Goal: Transaction & Acquisition: Purchase product/service

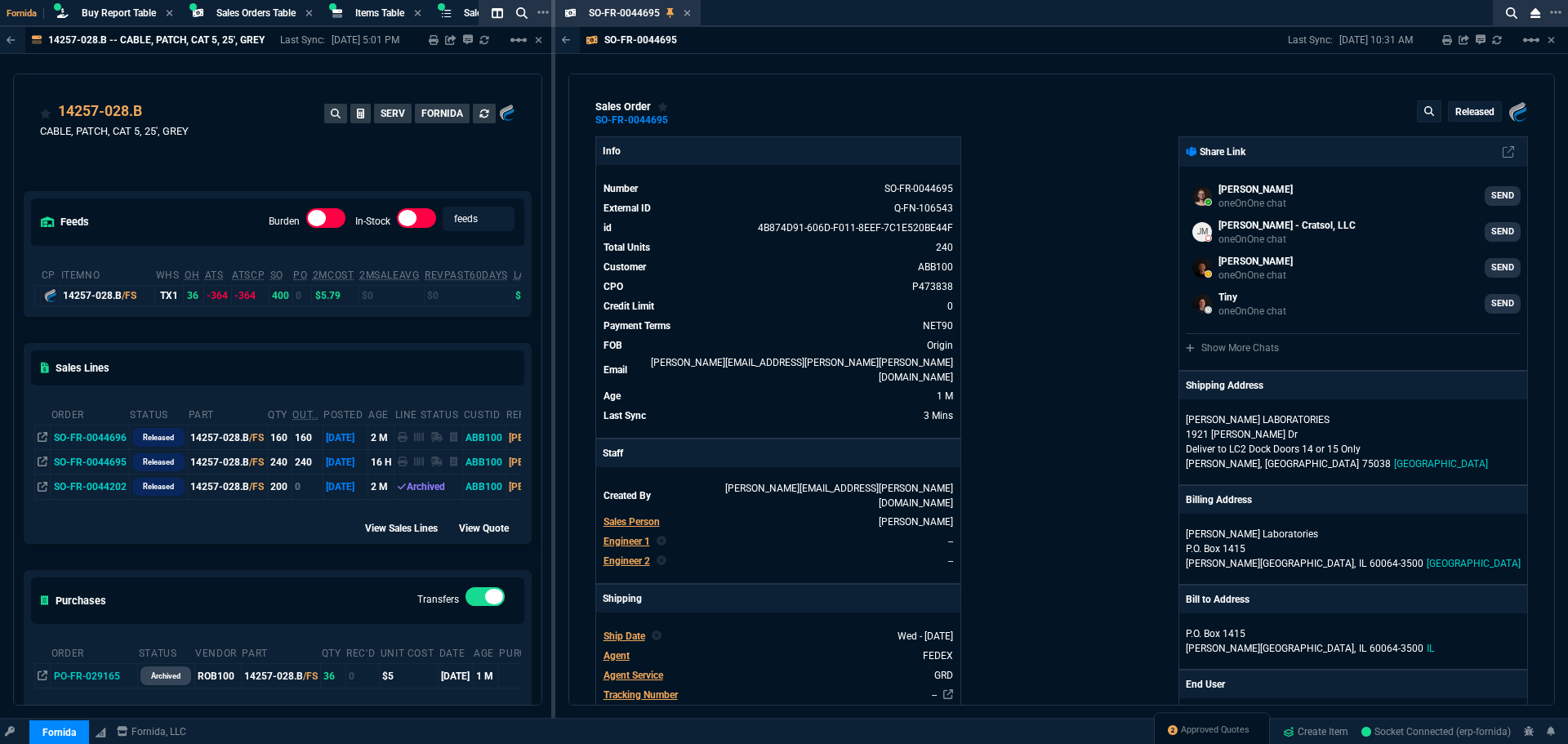
select select "9: OCAM"
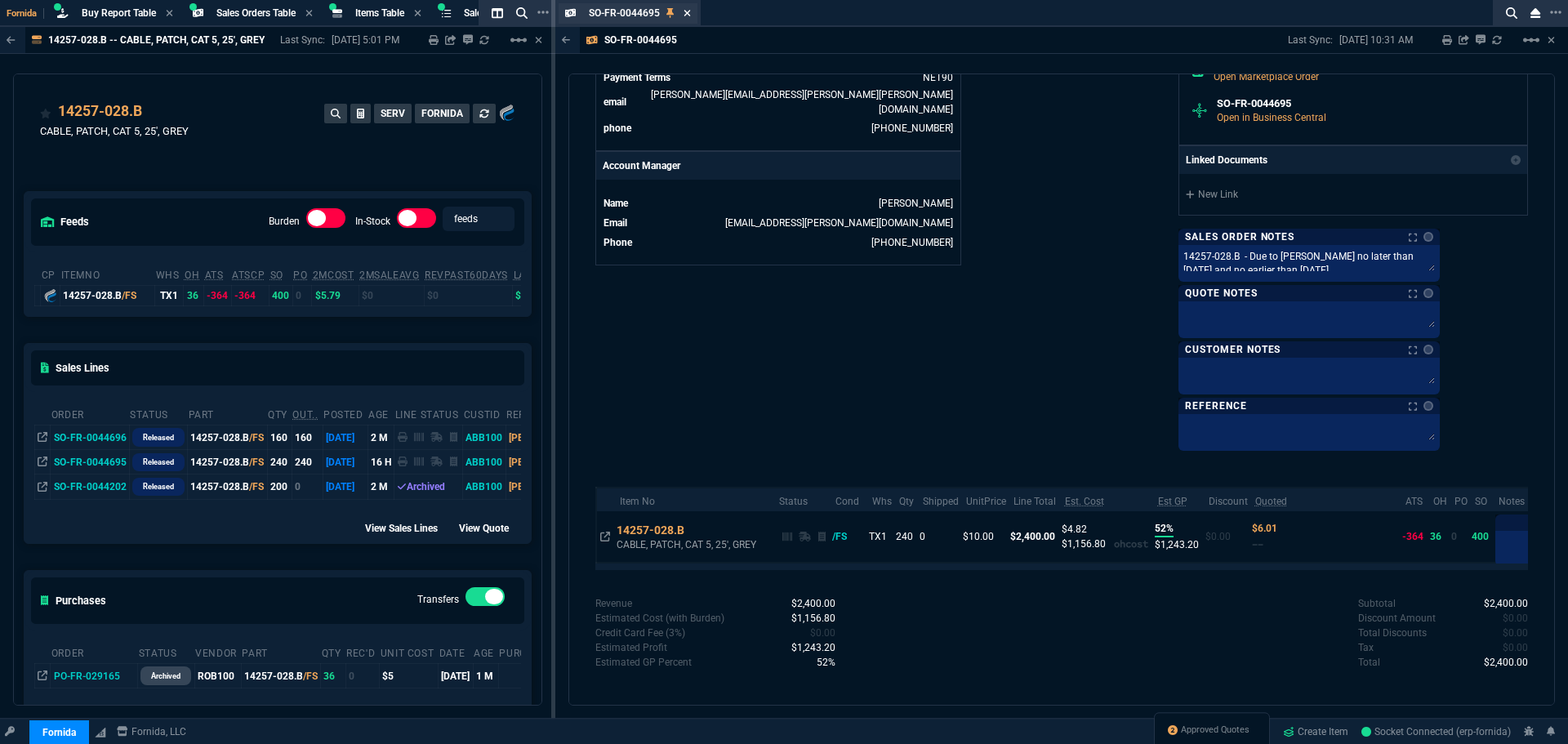
click at [687, 15] on icon at bounding box center [687, 12] width 8 height 9
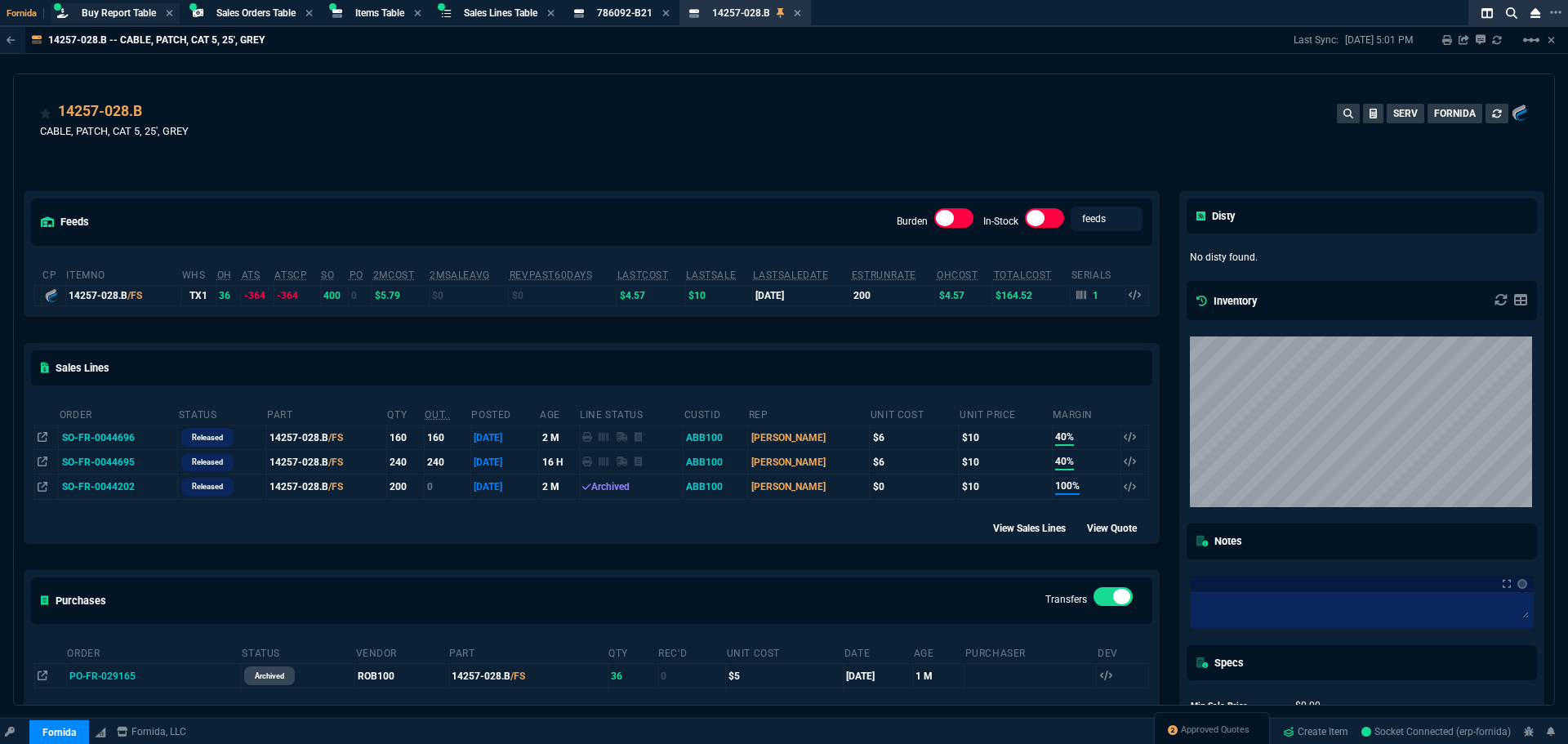
click at [143, 12] on span "Buy Report Table" at bounding box center [119, 13] width 74 height 11
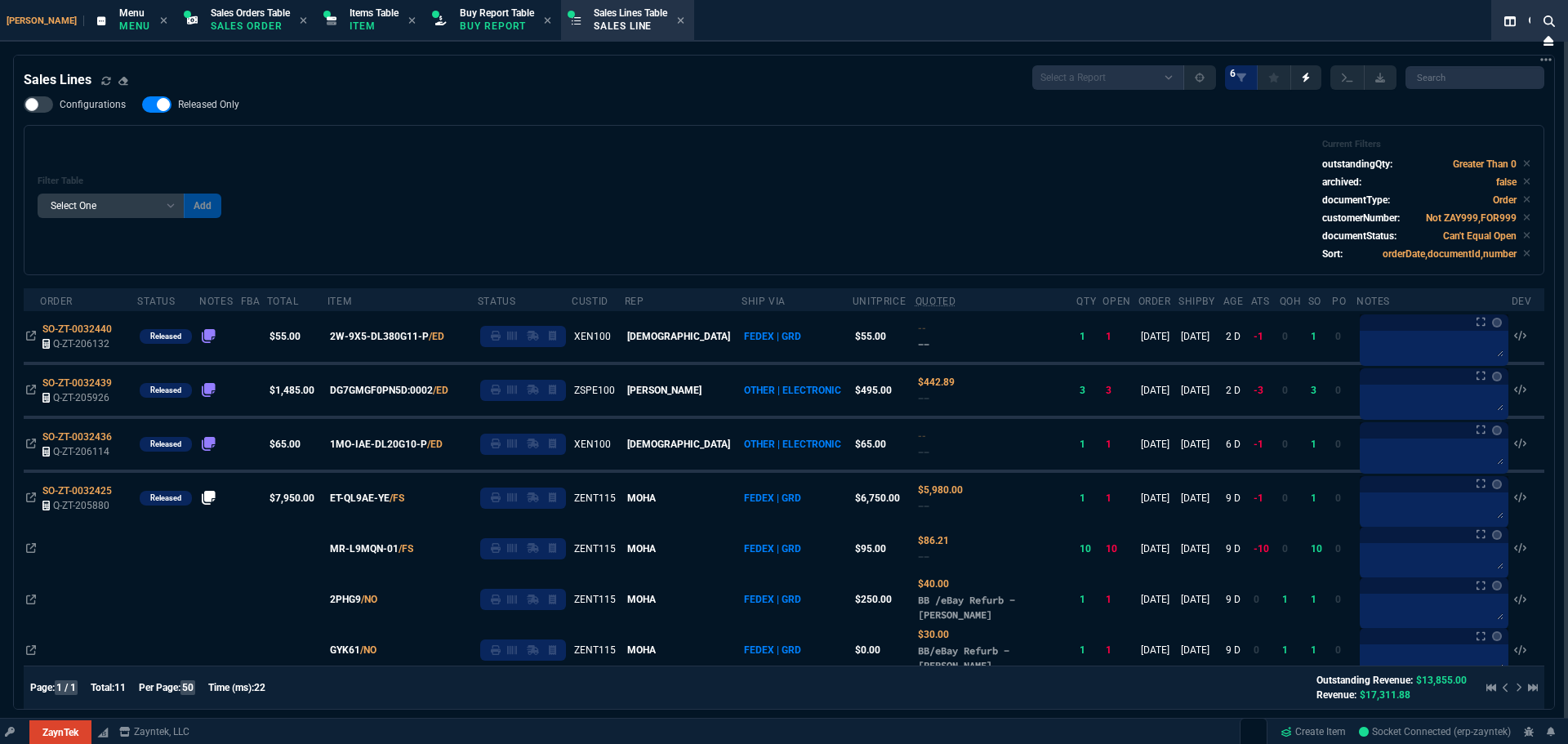
select select "9: OCAM"
select select
click at [460, 22] on p "Buy Report" at bounding box center [497, 26] width 74 height 13
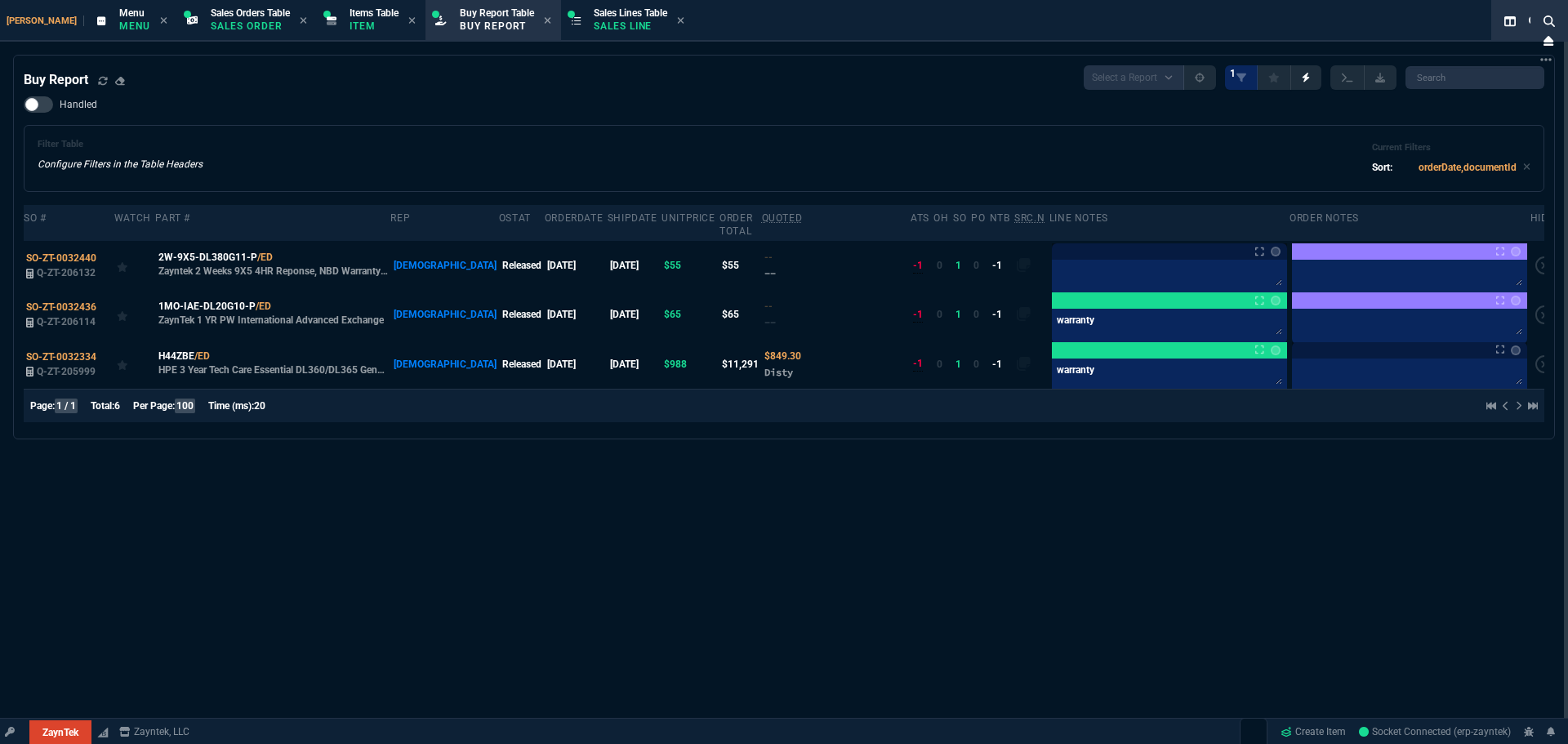
select select "9: OCAM"
